Goal: Task Accomplishment & Management: Complete application form

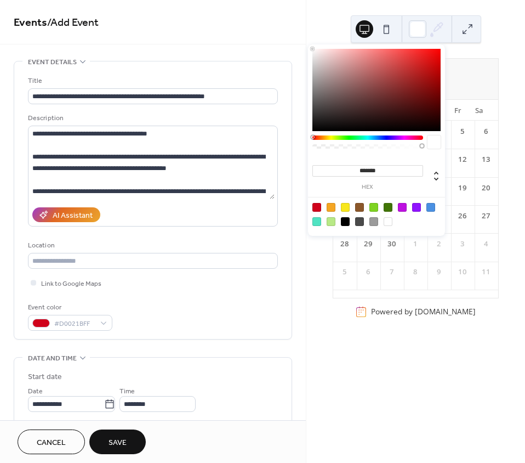
click at [224, 213] on div "AI Assistant" at bounding box center [153, 215] width 250 height 24
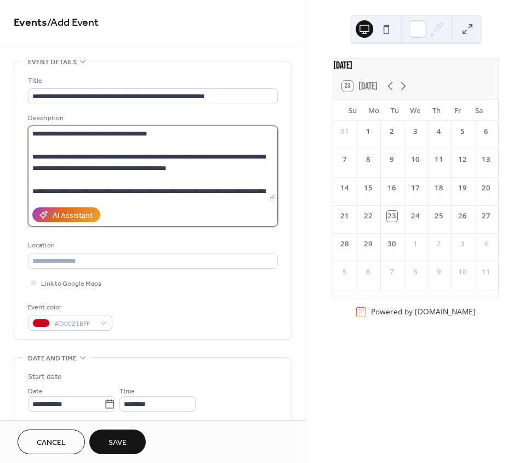
click at [230, 187] on textarea at bounding box center [151, 162] width 247 height 73
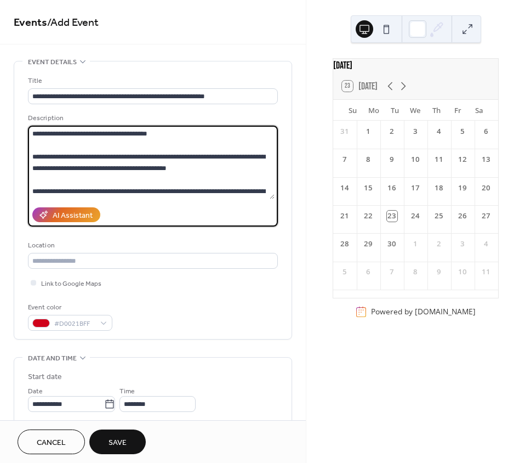
click at [230, 187] on textarea at bounding box center [151, 162] width 247 height 73
click at [245, 187] on textarea at bounding box center [151, 162] width 247 height 73
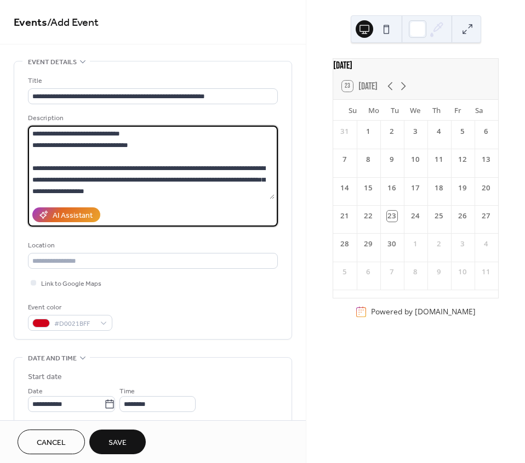
scroll to position [207, 0]
click at [255, 152] on textarea at bounding box center [151, 162] width 247 height 73
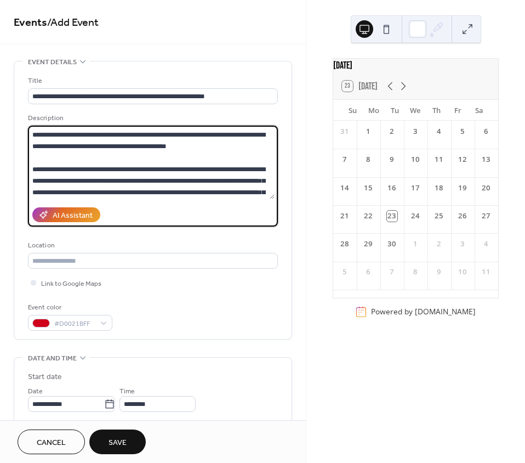
scroll to position [0, 0]
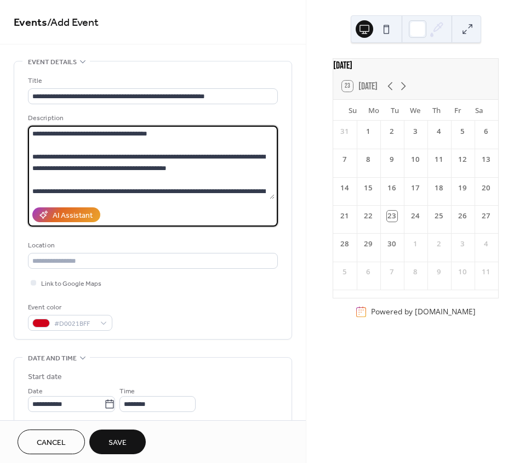
drag, startPoint x: 189, startPoint y: 143, endPoint x: 24, endPoint y: 124, distance: 166.5
click at [24, 124] on div "**********" at bounding box center [152, 199] width 277 height 277
paste textarea "**********"
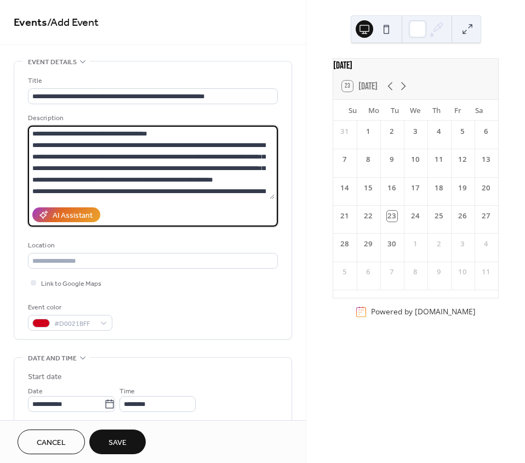
scroll to position [102, 0]
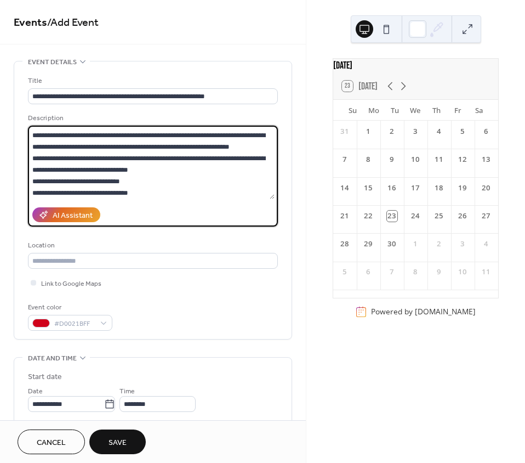
click at [147, 175] on textarea at bounding box center [151, 162] width 247 height 73
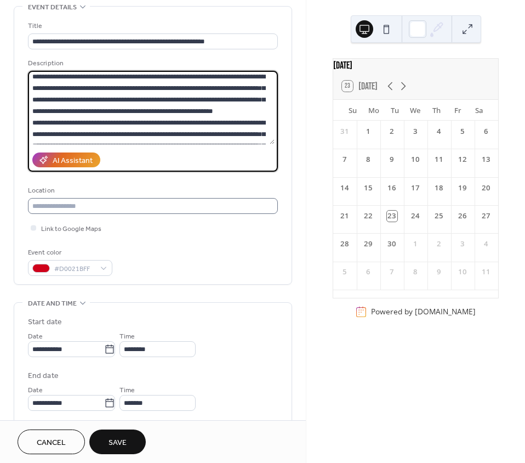
scroll to position [0, 0]
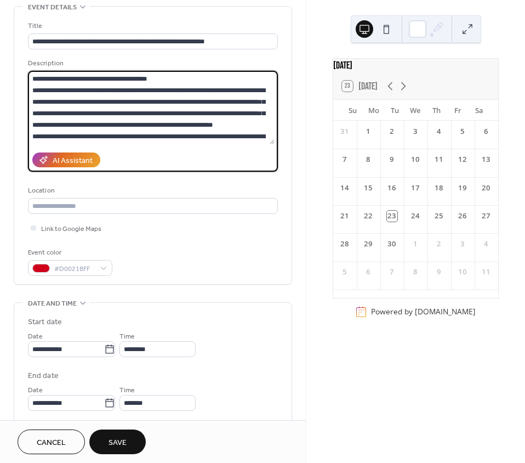
click at [31, 81] on textarea at bounding box center [151, 107] width 247 height 73
click at [181, 79] on textarea at bounding box center [151, 107] width 247 height 73
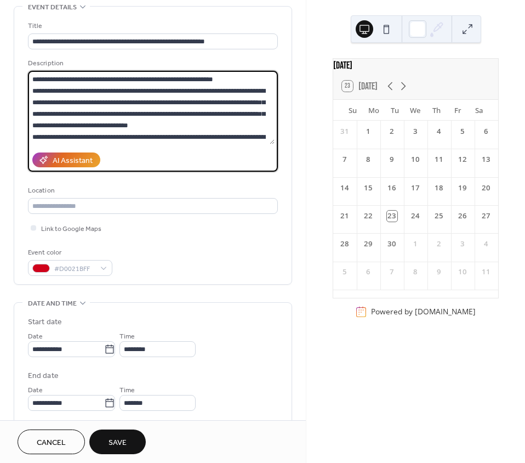
scroll to position [55, 0]
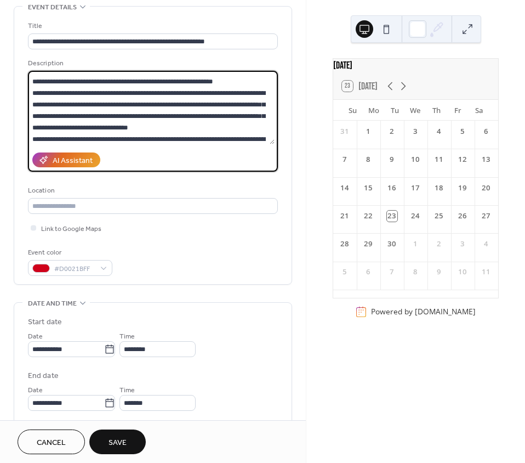
click at [156, 128] on textarea at bounding box center [151, 107] width 247 height 73
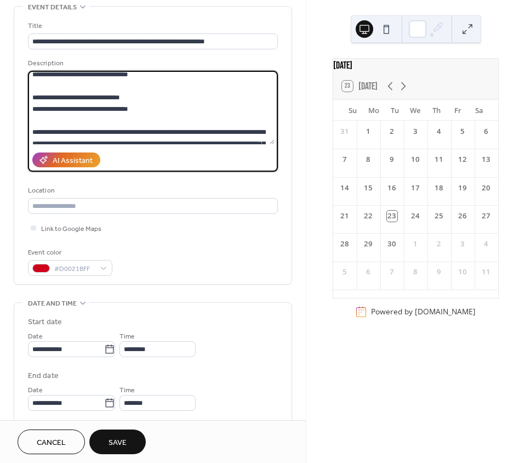
scroll to position [184, 0]
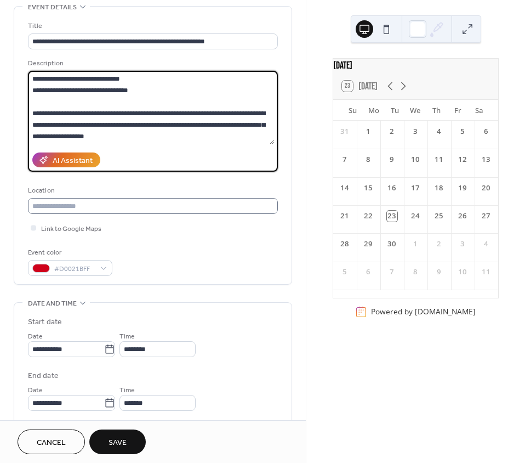
type textarea "**********"
click at [174, 207] on input "text" at bounding box center [153, 206] width 250 height 16
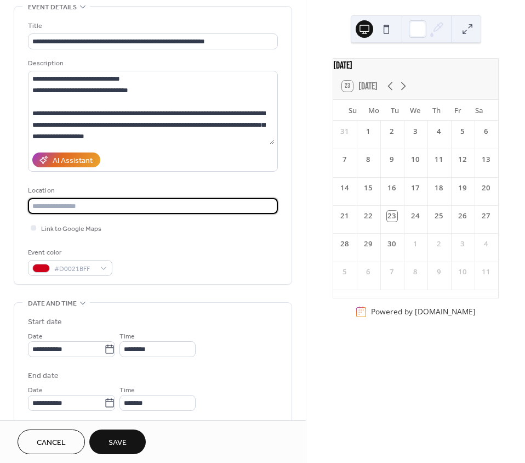
click at [132, 204] on input "text" at bounding box center [153, 206] width 250 height 16
paste input "**********"
type input "**********"
click at [74, 226] on span "Link to Google Maps" at bounding box center [71, 229] width 60 height 12
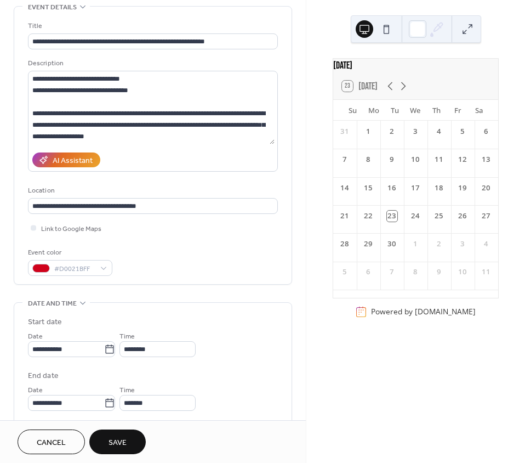
click at [78, 238] on div "**********" at bounding box center [153, 147] width 250 height 255
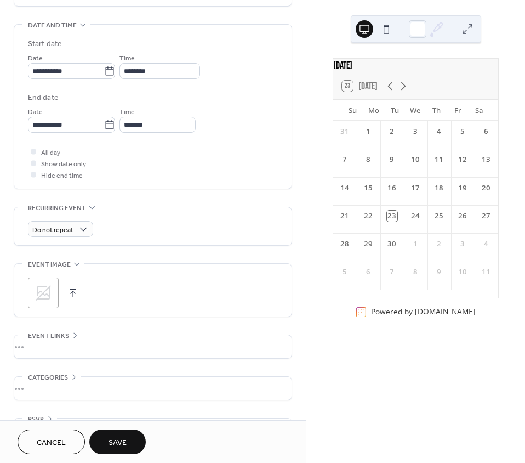
scroll to position [366, 0]
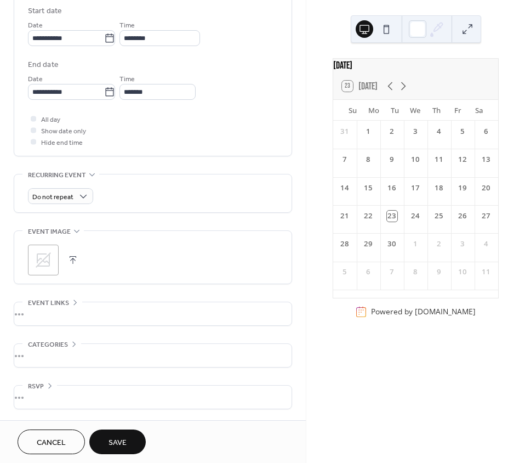
click at [52, 263] on icon at bounding box center [44, 260] width 18 height 18
click at [59, 316] on div "•••" at bounding box center [152, 313] width 277 height 23
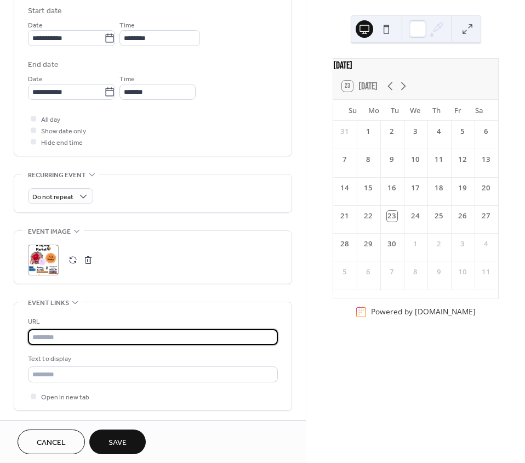
click at [60, 336] on input "text" at bounding box center [153, 337] width 250 height 16
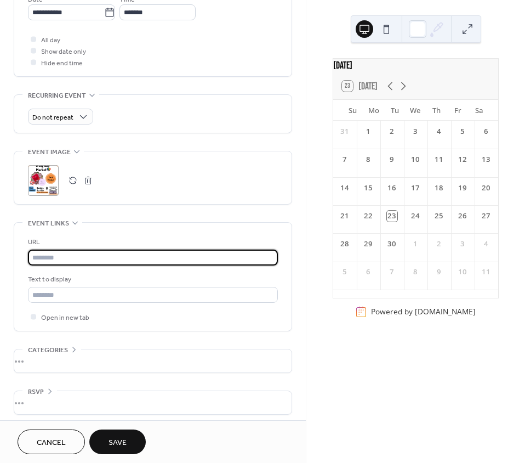
scroll to position [451, 0]
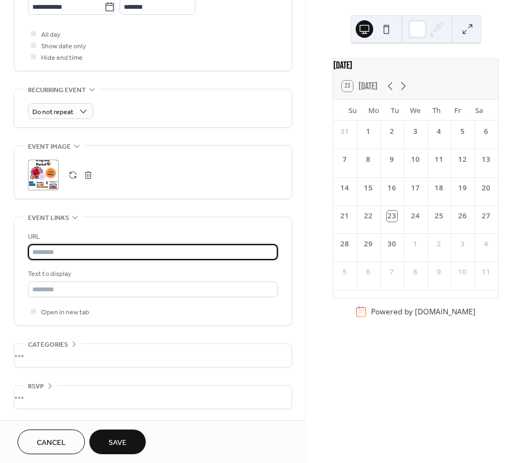
click at [87, 354] on div "•••" at bounding box center [152, 355] width 277 height 23
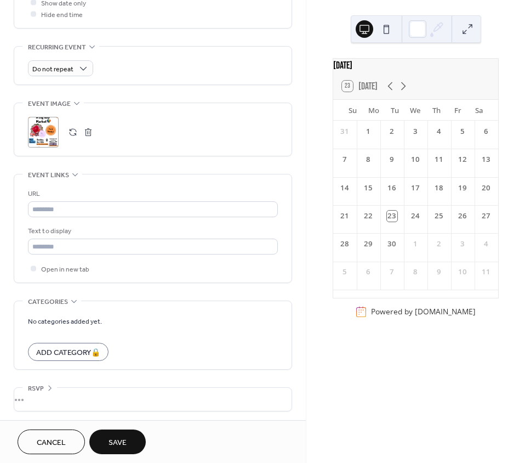
scroll to position [496, 0]
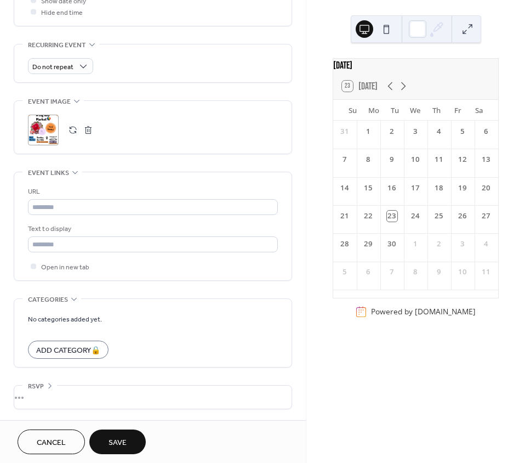
click at [73, 295] on icon at bounding box center [74, 298] width 9 height 9
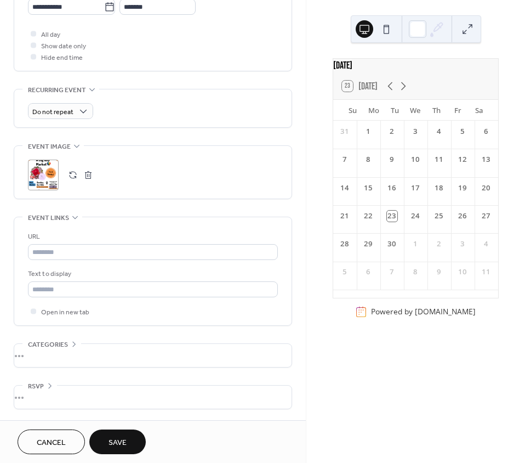
scroll to position [451, 0]
click at [72, 372] on div "**********" at bounding box center [153, 9] width 278 height 799
click at [70, 354] on div "•••" at bounding box center [152, 355] width 277 height 23
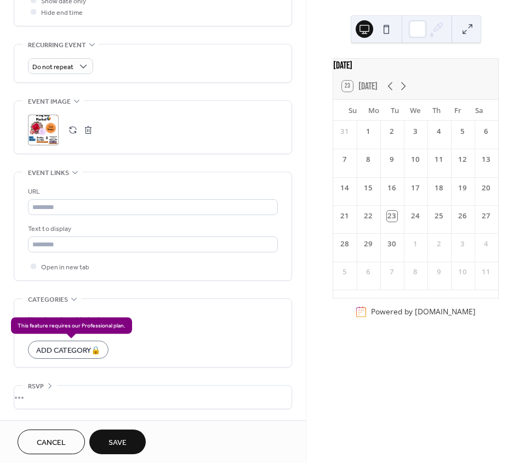
click at [73, 348] on div "Add Category 🔒" at bounding box center [68, 349] width 81 height 18
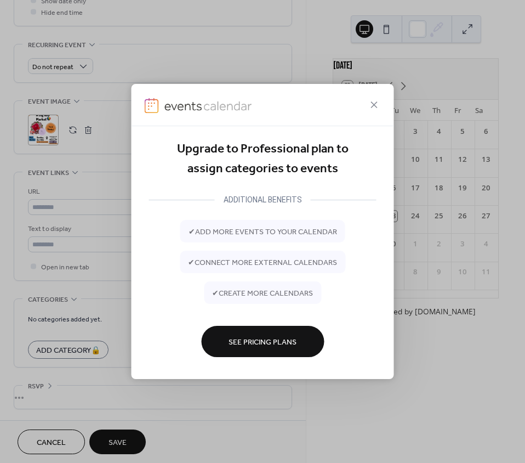
click at [382, 103] on div at bounding box center [263, 105] width 263 height 42
click at [372, 110] on icon at bounding box center [374, 104] width 13 height 13
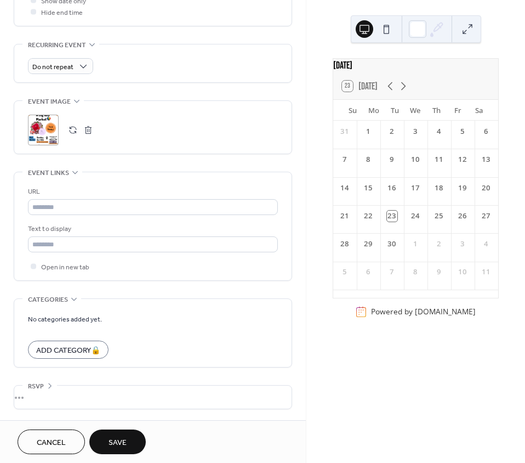
click at [60, 299] on div "•••" at bounding box center [152, 299] width 277 height 1
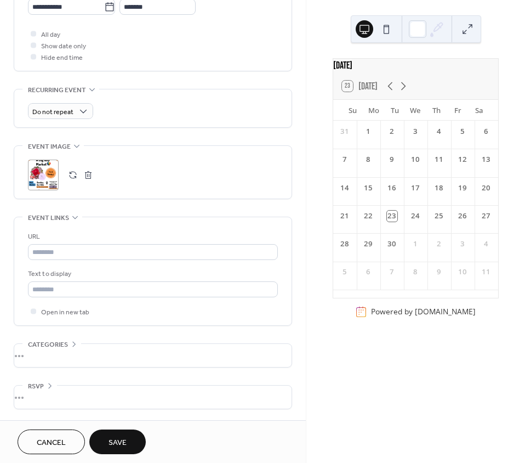
scroll to position [451, 0]
click at [76, 221] on div "Event links" at bounding box center [52, 218] width 60 height 12
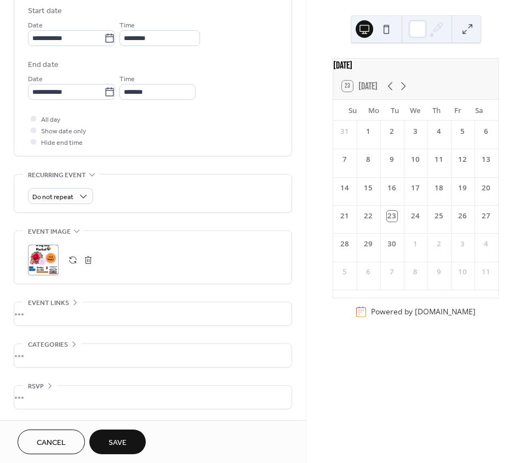
click at [127, 441] on span "Save" at bounding box center [118, 443] width 18 height 12
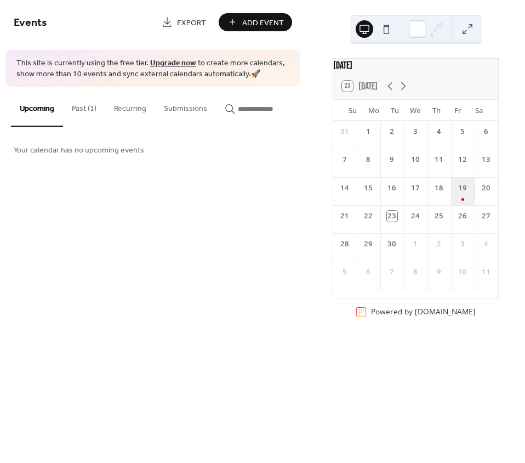
click at [452, 199] on div "19" at bounding box center [463, 191] width 24 height 28
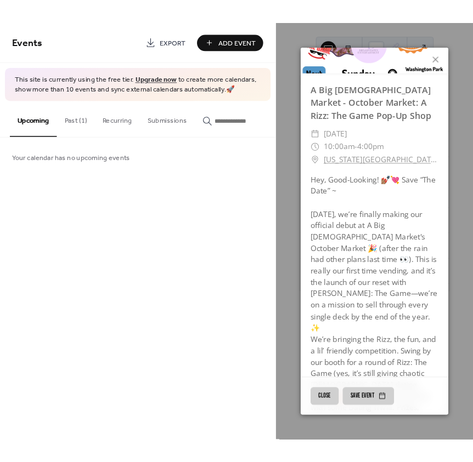
scroll to position [55, 0]
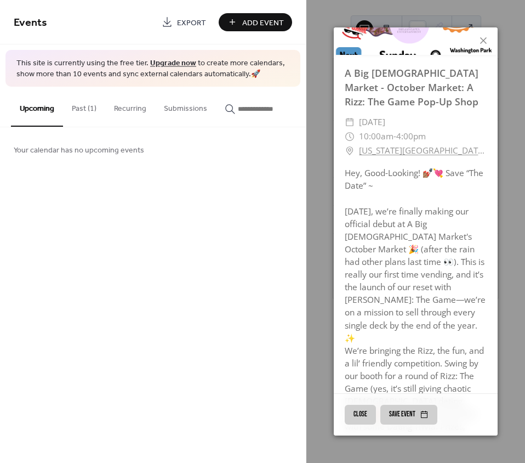
click at [448, 147] on link "[US_STATE][GEOGRAPHIC_DATA], [GEOGRAPHIC_DATA], [GEOGRAPHIC_DATA]" at bounding box center [423, 151] width 128 height 14
